Goal: Information Seeking & Learning: Find specific fact

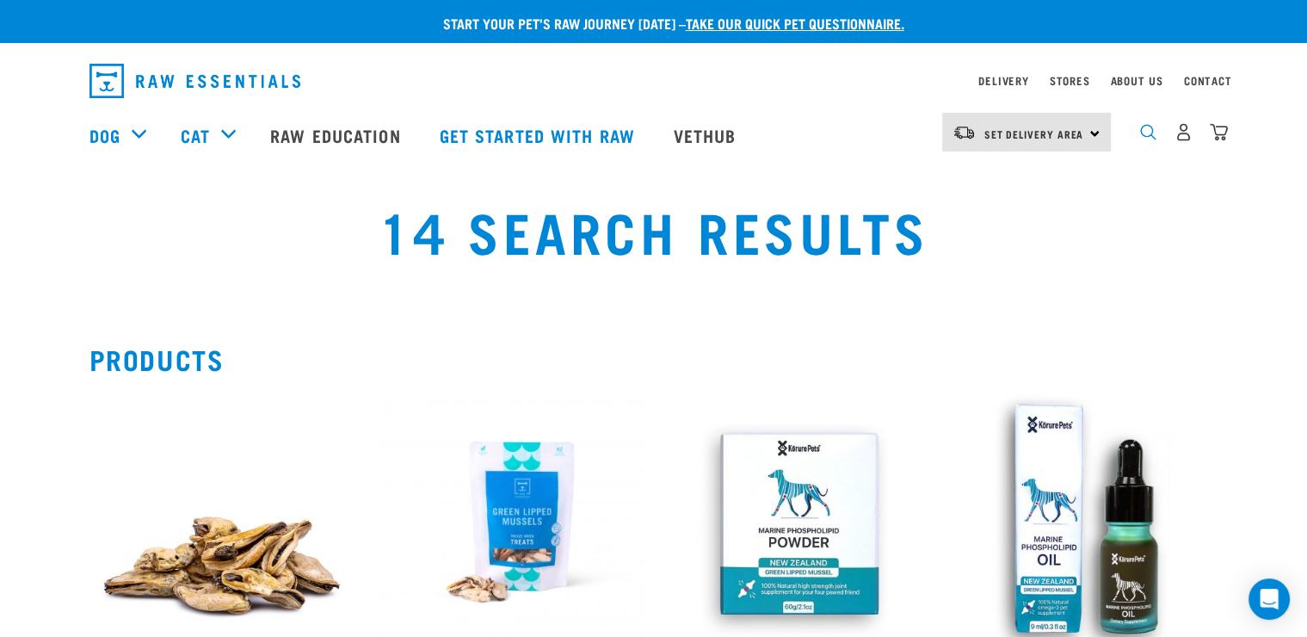
click at [1141, 137] on img "dropdown navigation" at bounding box center [1148, 132] width 16 height 16
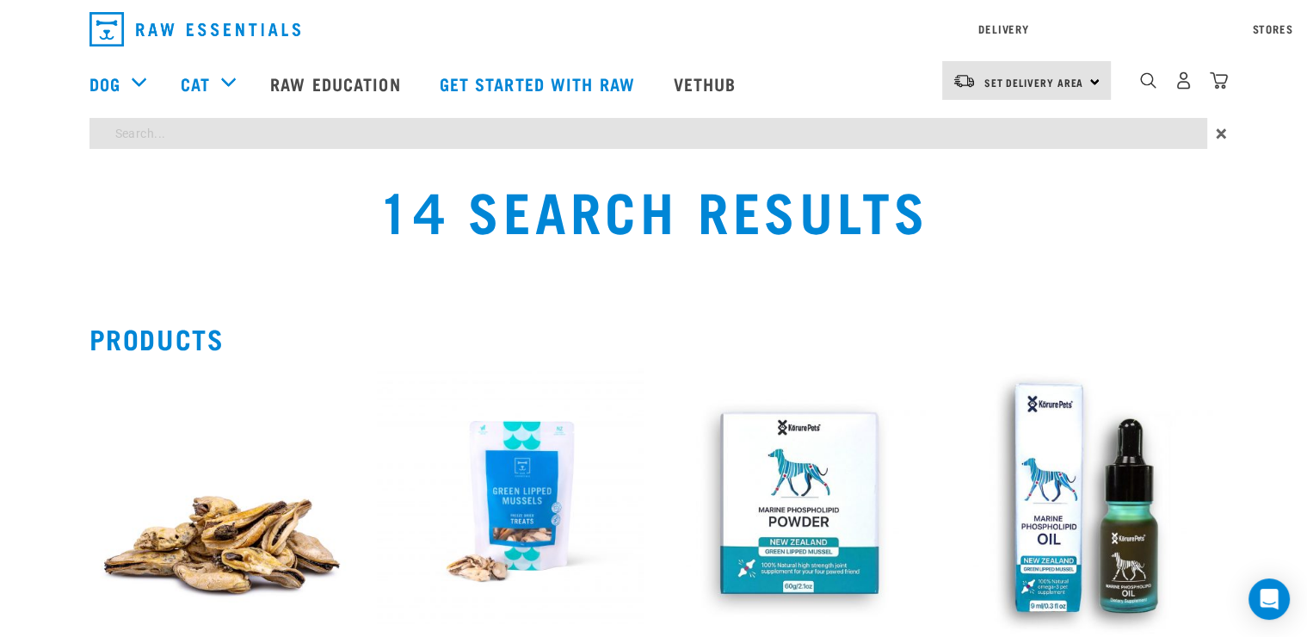
click at [1043, 149] on input "search" at bounding box center [648, 133] width 1118 height 31
type input "marshmallows"
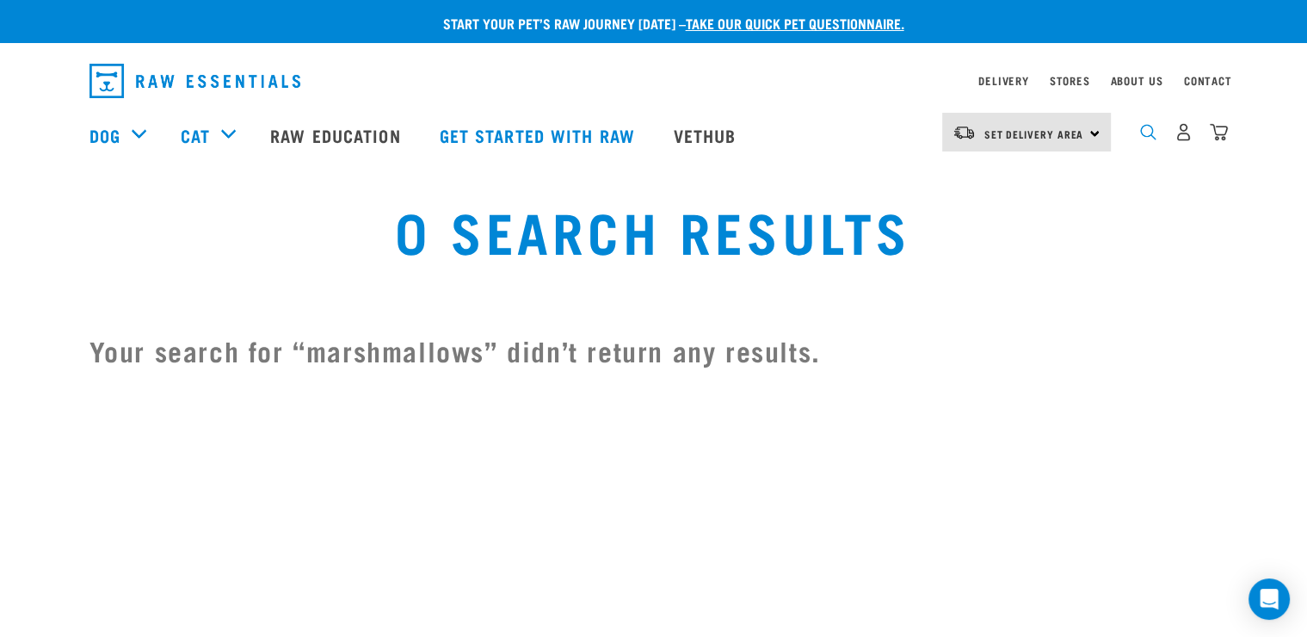
click at [1155, 134] on img "dropdown navigation" at bounding box center [1148, 132] width 16 height 16
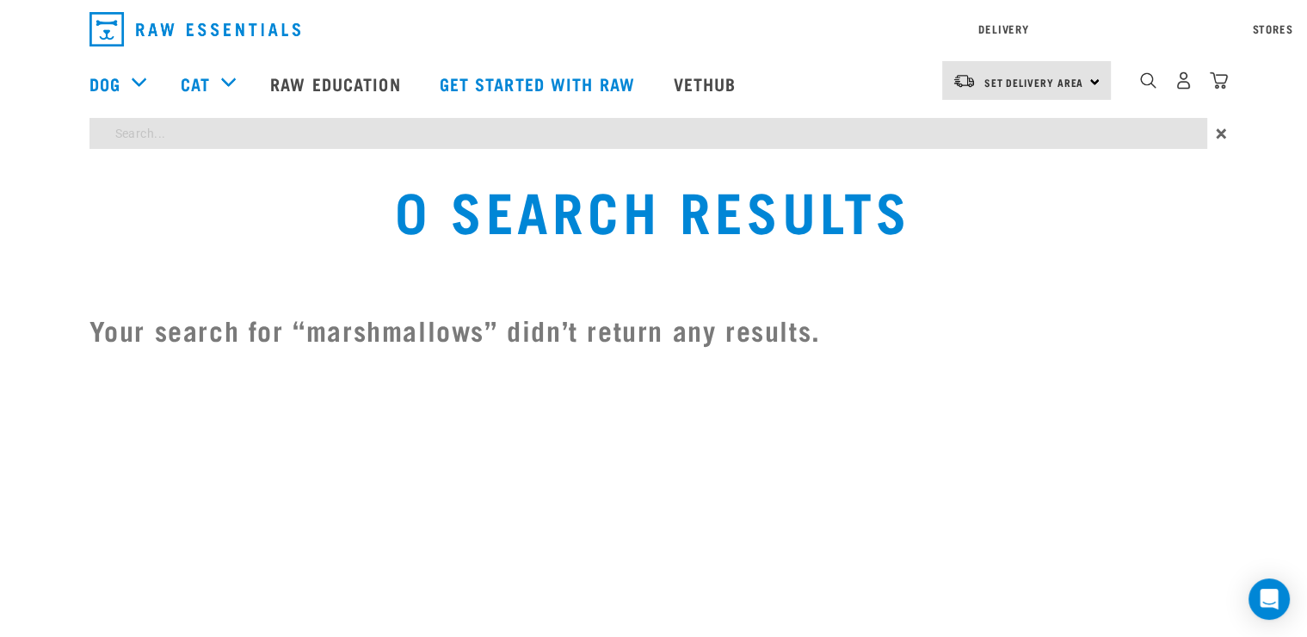
click at [780, 149] on input "search" at bounding box center [648, 133] width 1118 height 31
type input "l"
type input "treats"
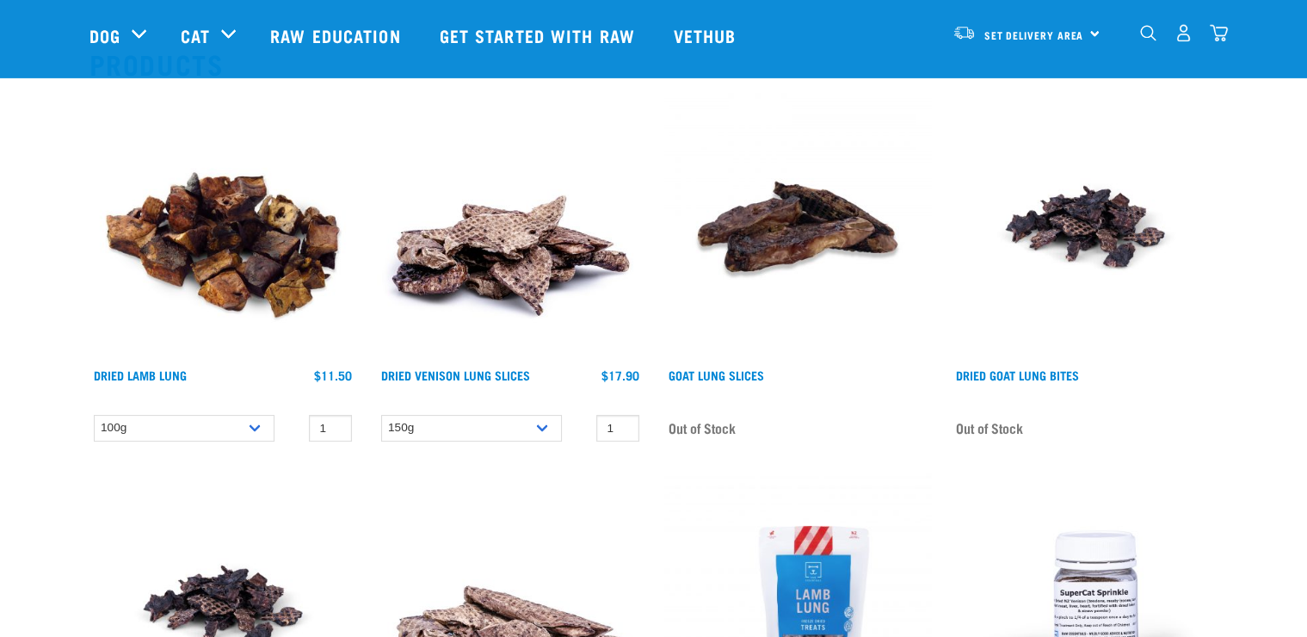
scroll to position [186, 0]
